Goal: Find contact information: Find contact information

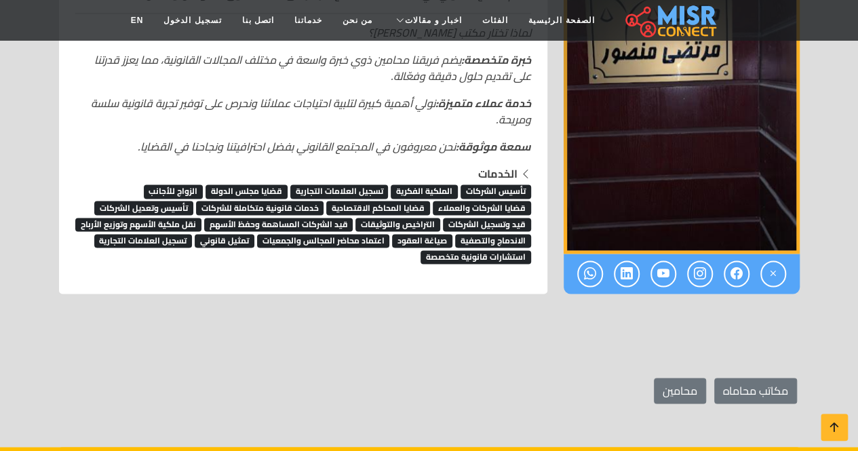
scroll to position [882, 0]
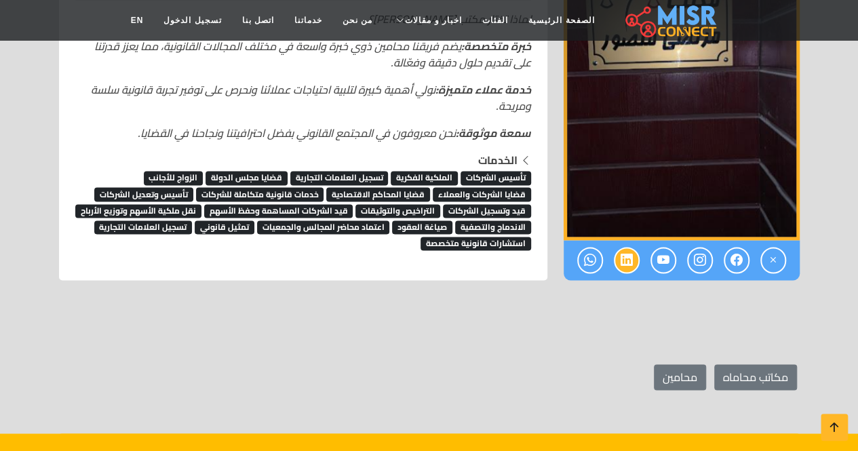
click at [623, 264] on icon at bounding box center [627, 260] width 12 height 22
click at [587, 256] on icon at bounding box center [590, 260] width 12 height 22
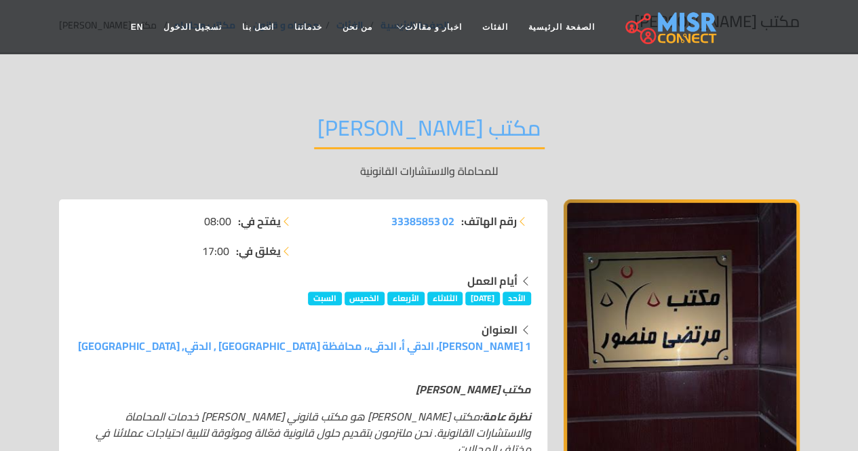
scroll to position [0, 0]
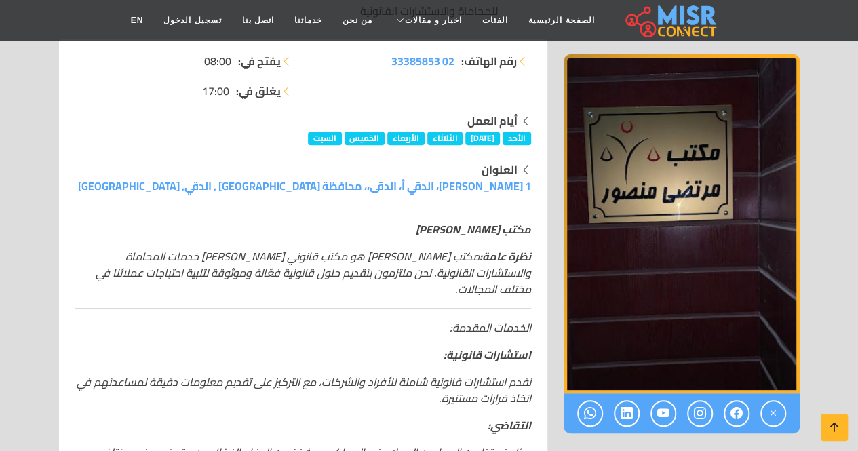
scroll to position [339, 0]
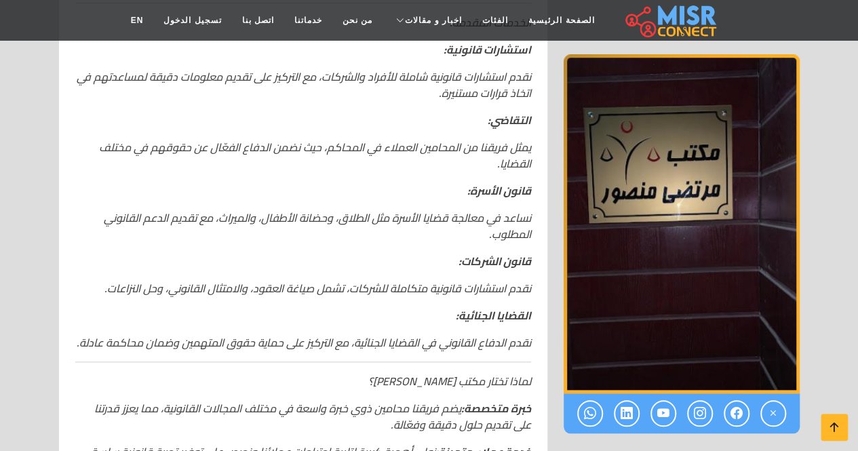
scroll to position [746, 0]
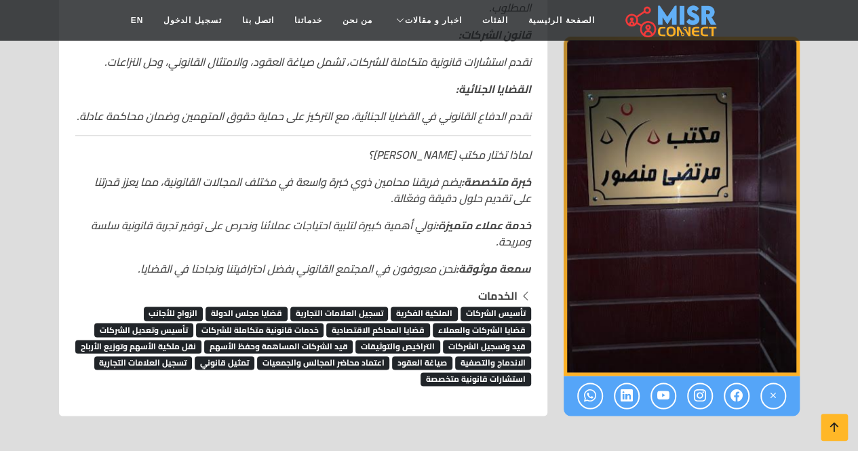
click at [484, 372] on span "استشارات قانونية متخصصة" at bounding box center [476, 379] width 111 height 14
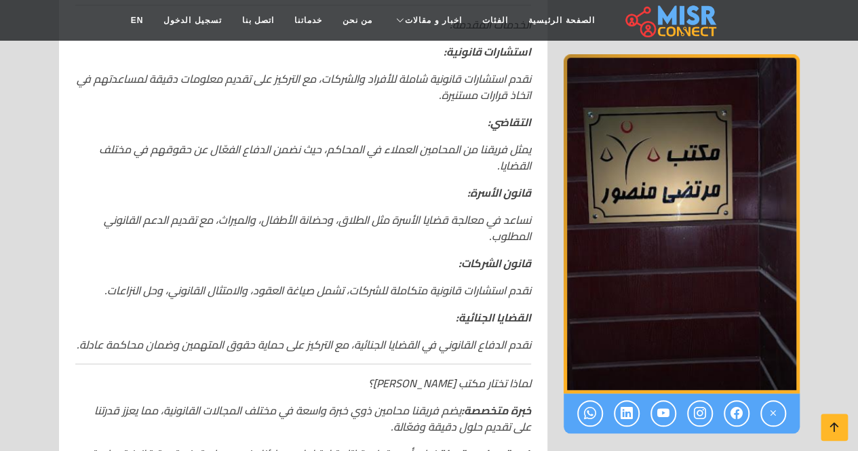
scroll to position [271, 0]
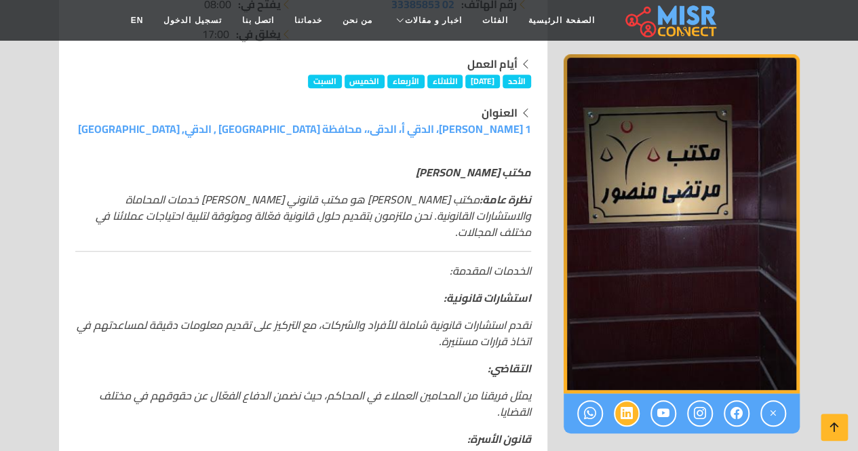
click at [623, 417] on icon at bounding box center [627, 413] width 12 height 22
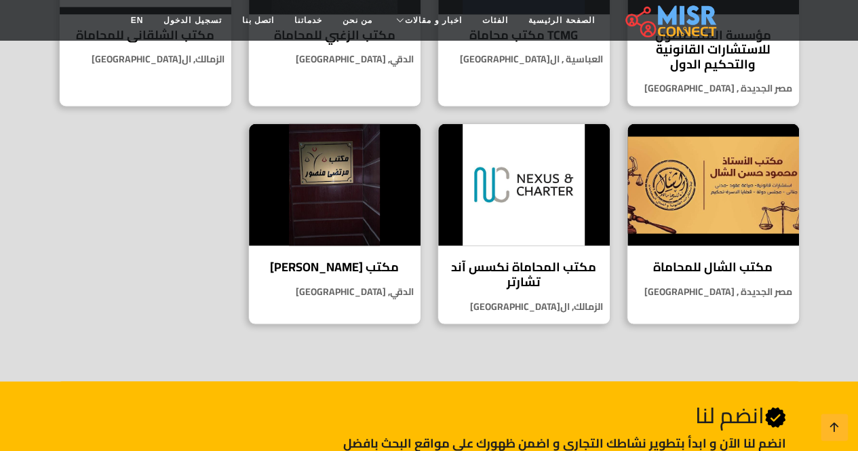
scroll to position [1085, 0]
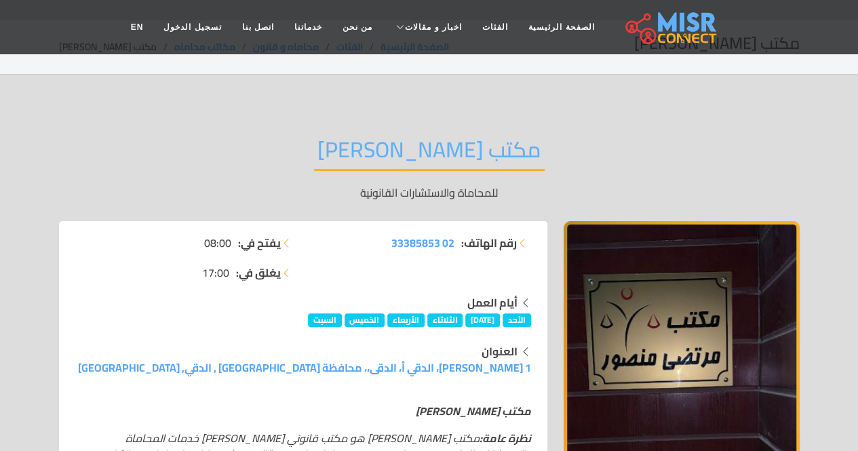
scroll to position [24, 0]
